Goal: Task Accomplishment & Management: Complete application form

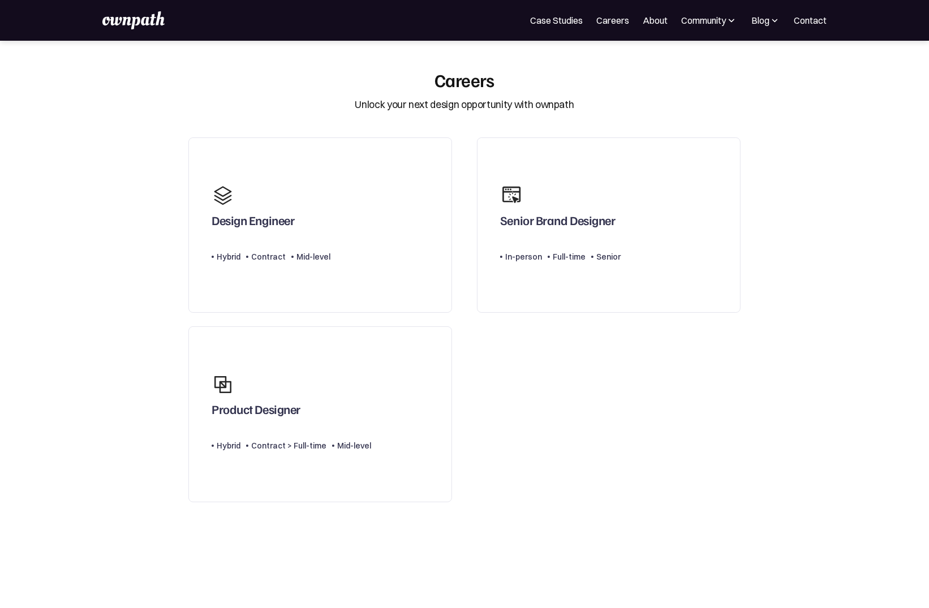
click at [708, 517] on section at bounding box center [465, 577] width 566 height 136
click at [628, 430] on div "Design Engineer Type Level Hybrid Contract Mid-level Senior Brand Designer Type…" at bounding box center [464, 320] width 577 height 378
click at [327, 390] on div "Product Designer" at bounding box center [291, 395] width 159 height 54
click at [382, 405] on link "Product Designer Type Level Hybrid Contract > Full-time Mid-level" at bounding box center [320, 414] width 264 height 176
click at [593, 208] on div "Senior Brand Designer" at bounding box center [560, 206] width 120 height 54
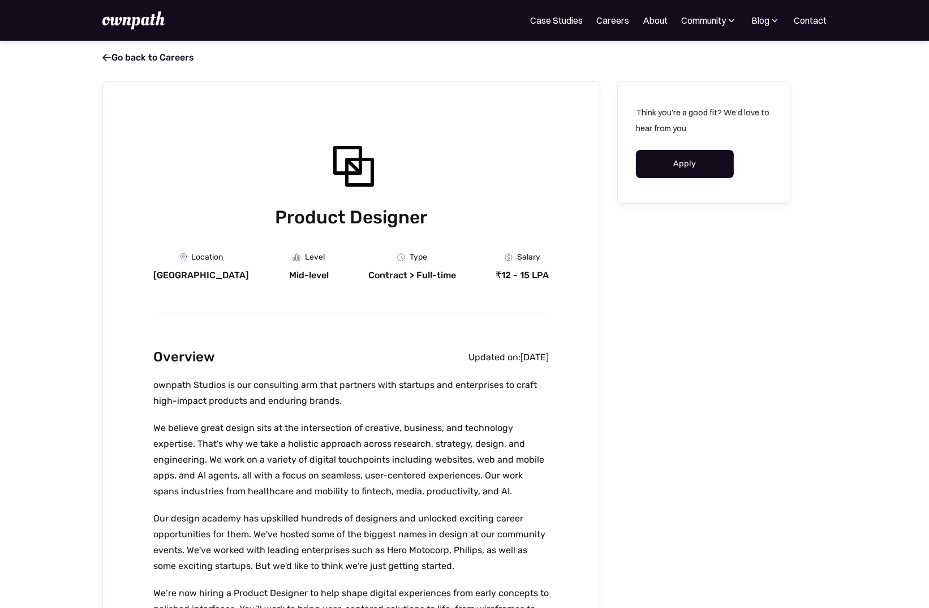
click at [697, 163] on link "Apply" at bounding box center [685, 164] width 98 height 28
click at [688, 168] on link "Apply" at bounding box center [685, 164] width 98 height 28
click at [699, 171] on link "Apply" at bounding box center [685, 164] width 98 height 28
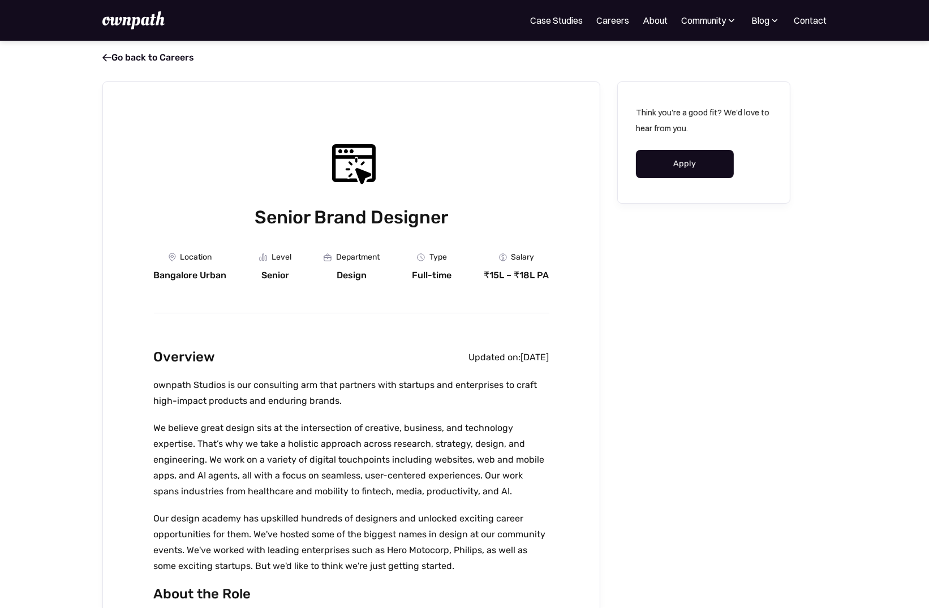
click at [690, 169] on link "Apply" at bounding box center [685, 164] width 98 height 28
click at [191, 58] on link " Go back to Careers" at bounding box center [148, 57] width 92 height 11
